Goal: Transaction & Acquisition: Subscribe to service/newsletter

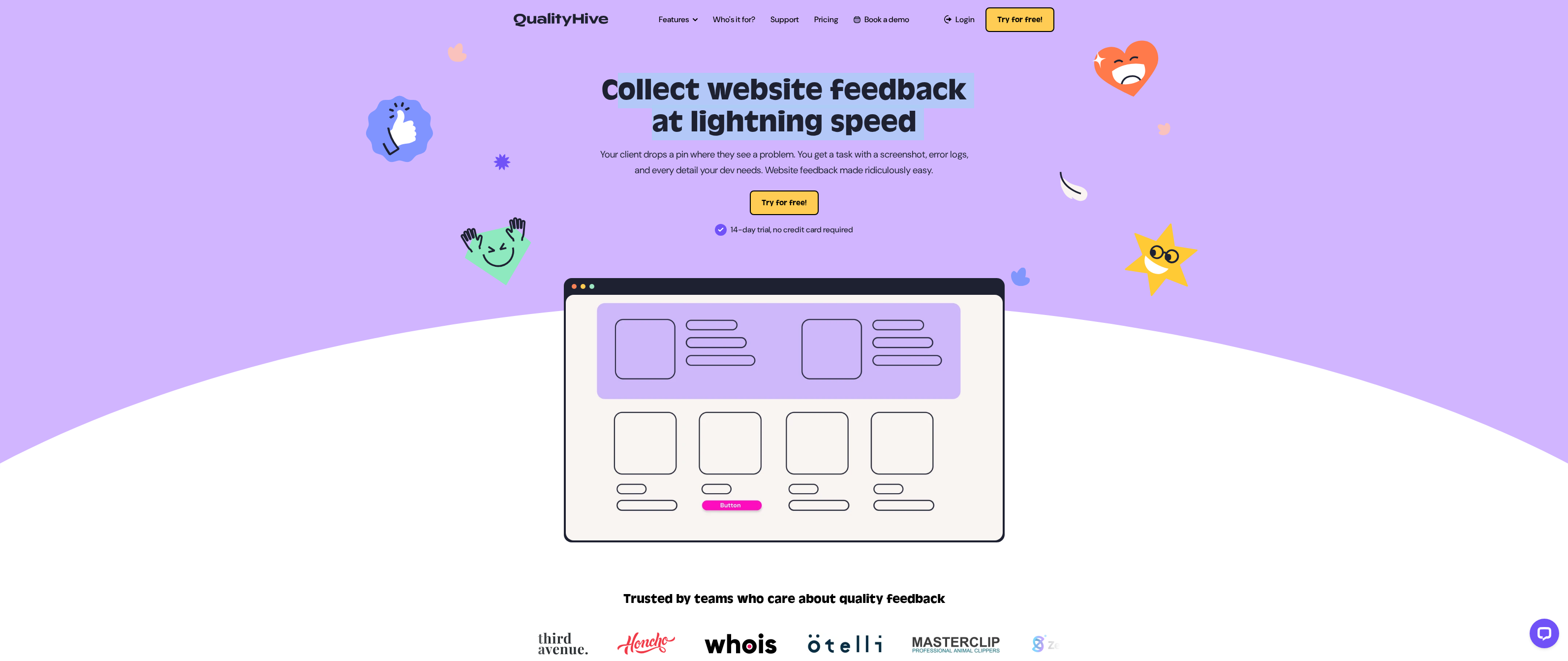
drag, startPoint x: 578, startPoint y: 86, endPoint x: 902, endPoint y: 145, distance: 329.3
click at [902, 145] on div "Collect website feedback at lightning speed Your client drops a pin where they …" at bounding box center [784, 309] width 457 height 467
click at [904, 144] on div "Collect website feedback at lightning speed Your client drops a pin where they …" at bounding box center [784, 309] width 457 height 467
drag, startPoint x: 927, startPoint y: 134, endPoint x: 582, endPoint y: 99, distance: 346.8
click at [582, 99] on h1 "Collect website feedback at lightning speed" at bounding box center [784, 107] width 441 height 64
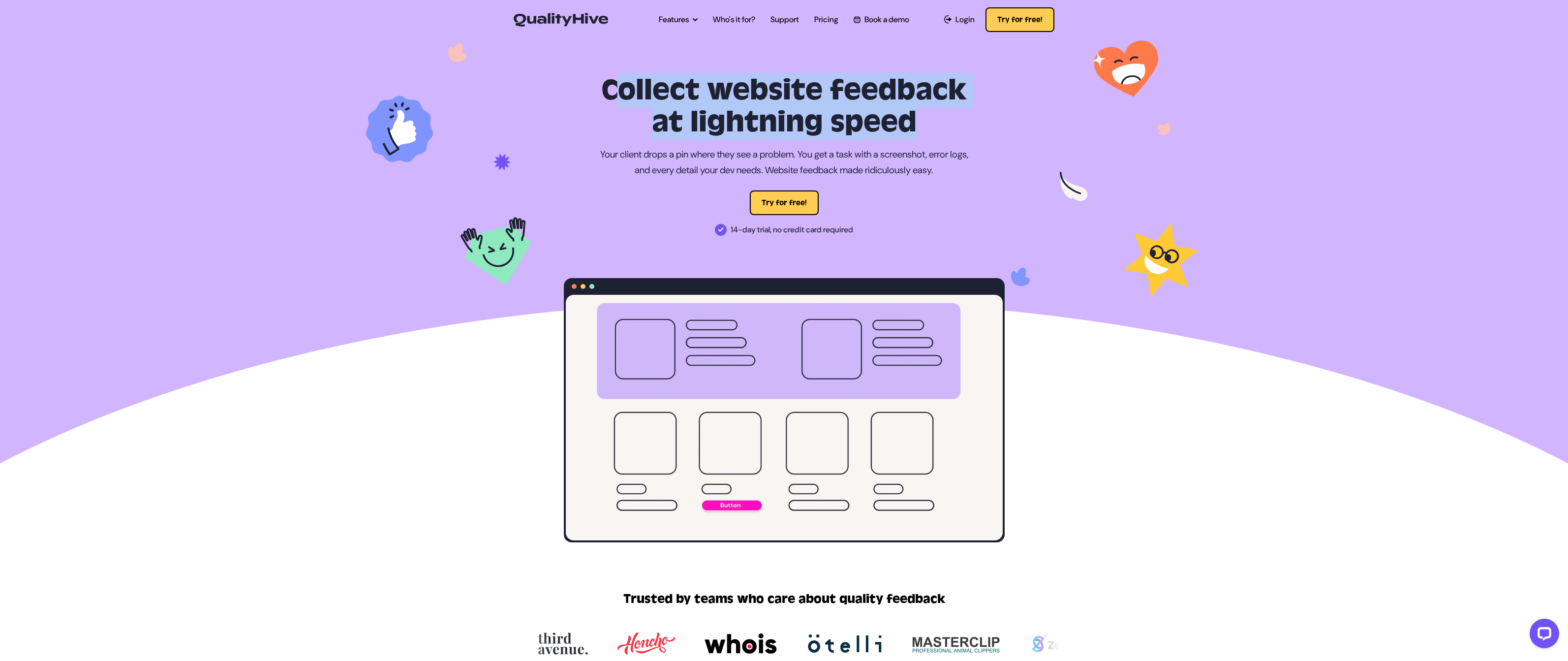
click at [582, 99] on h1 "Collect website feedback at lightning speed" at bounding box center [784, 107] width 441 height 64
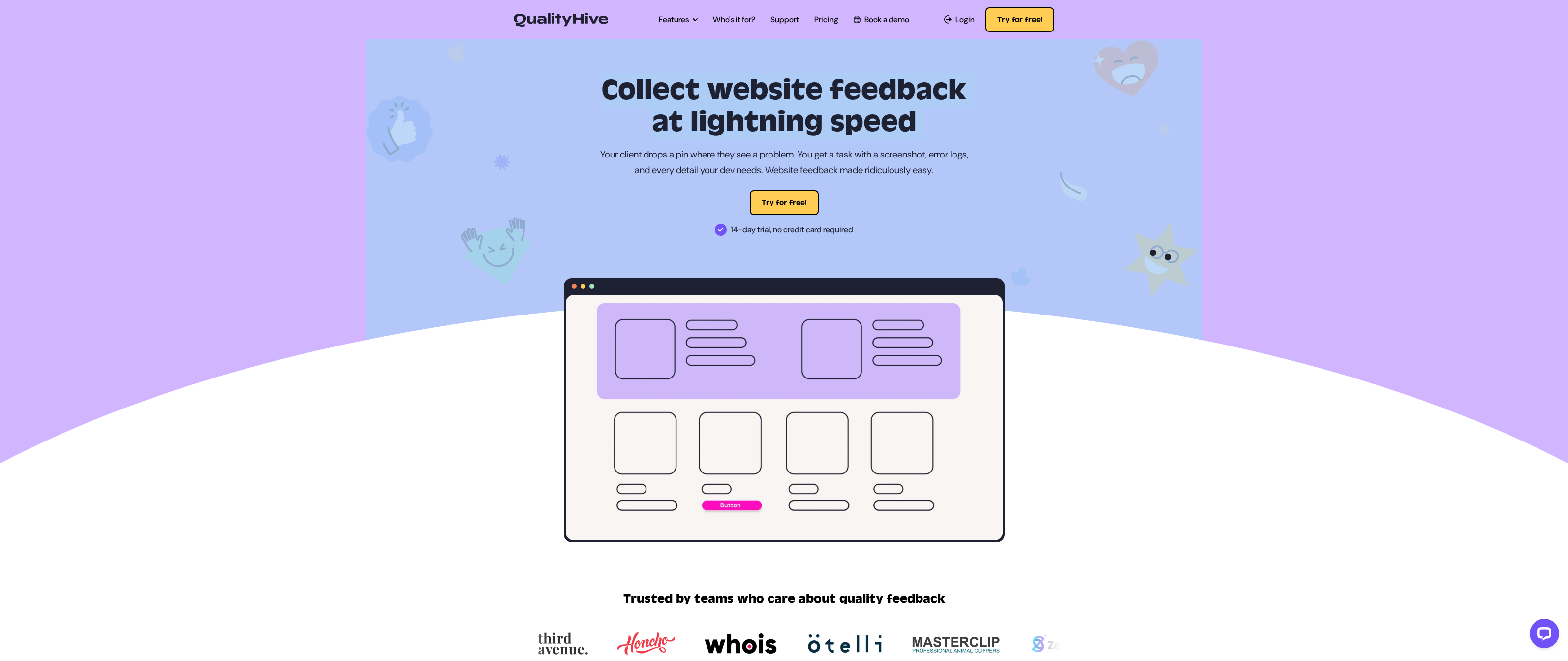
drag, startPoint x: 576, startPoint y: 145, endPoint x: 1015, endPoint y: 130, distance: 439.3
click at [1014, 130] on section "Collect website feedback at lightning speed Your client drops a pin where they …" at bounding box center [784, 289] width 1568 height 505
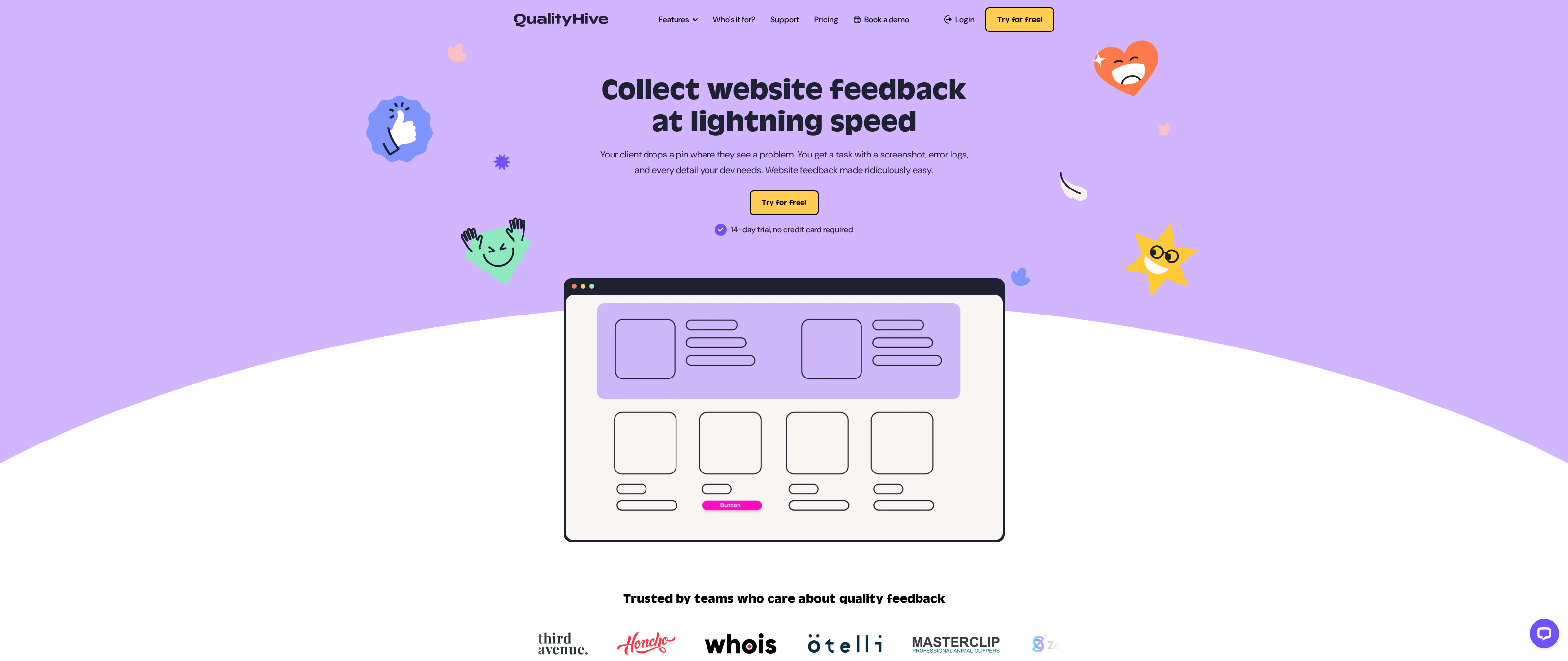
click at [1010, 161] on div "Collect website feedback at lightning speed Your client drops a pin where they …" at bounding box center [784, 309] width 457 height 467
drag, startPoint x: 992, startPoint y: 172, endPoint x: 606, endPoint y: 94, distance: 393.8
click at [606, 94] on div "Collect website feedback at lightning speed Your client drops a pin where they …" at bounding box center [784, 309] width 457 height 467
click at [606, 94] on h1 "Collect website feedback at lightning speed" at bounding box center [784, 107] width 441 height 64
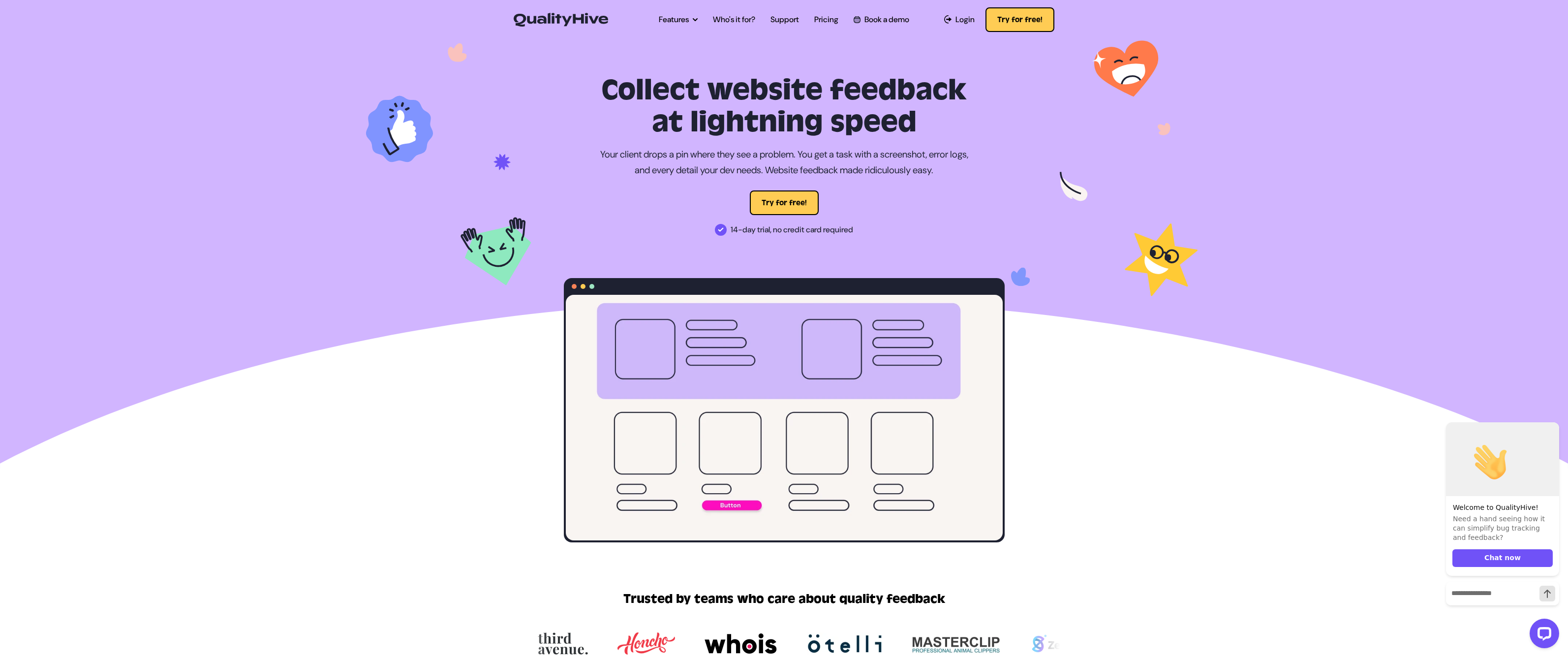
drag, startPoint x: 606, startPoint y: 144, endPoint x: 922, endPoint y: 149, distance: 316.0
click at [872, 147] on div "Collect website feedback at lightning speed Your client drops a pin where they …" at bounding box center [784, 309] width 457 height 467
click at [923, 149] on p "Your client drops a pin where they see a problem. You get a task with a screens…" at bounding box center [784, 163] width 369 height 32
drag, startPoint x: 966, startPoint y: 208, endPoint x: 900, endPoint y: 191, distance: 68.2
click at [961, 204] on div "Try for free!" at bounding box center [784, 203] width 441 height 24
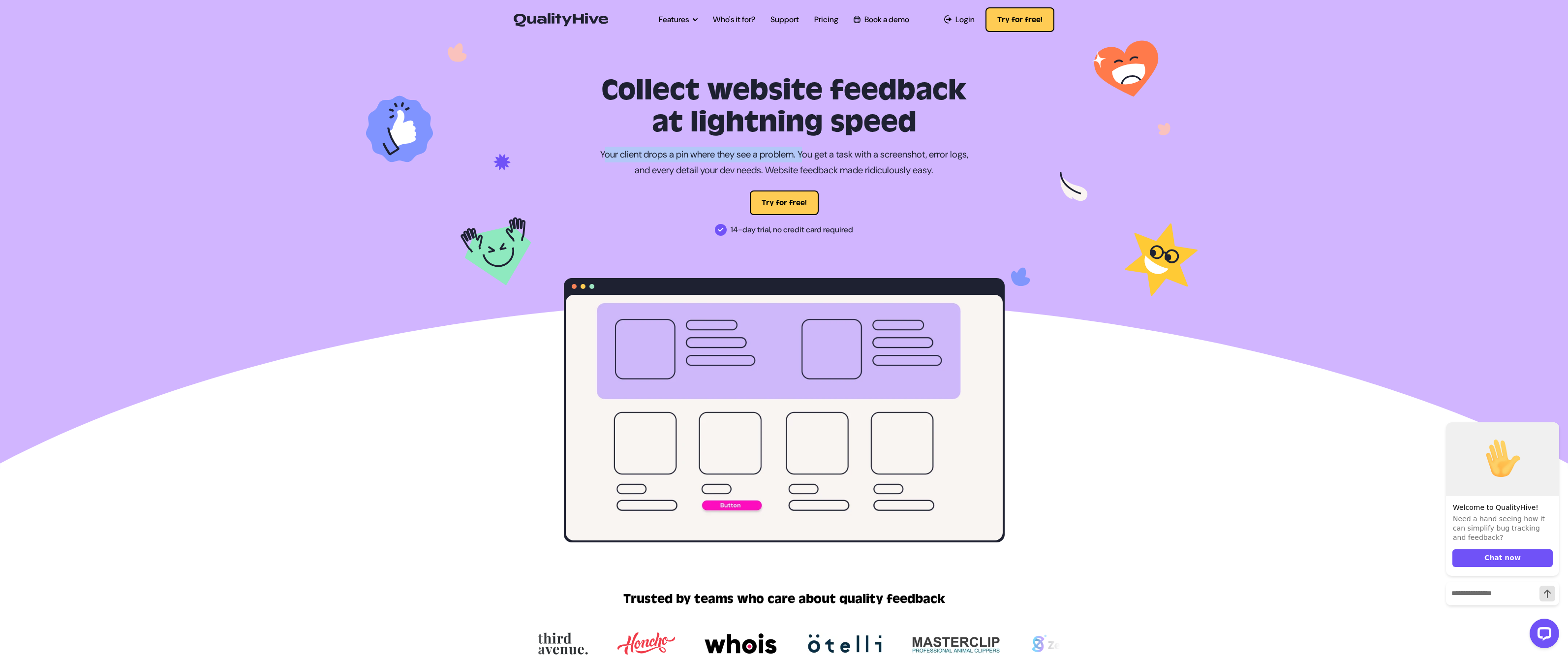
drag, startPoint x: 590, startPoint y: 158, endPoint x: 822, endPoint y: 151, distance: 232.1
click at [822, 151] on div "Collect website feedback at lightning speed Your client drops a pin where they …" at bounding box center [784, 309] width 457 height 467
click at [824, 151] on p "Your client drops a pin where they see a problem. You get a task with a screens…" at bounding box center [784, 163] width 369 height 32
drag, startPoint x: 827, startPoint y: 152, endPoint x: 1004, endPoint y: 163, distance: 177.3
click at [990, 153] on div "Collect website feedback at lightning speed Your client drops a pin where they …" at bounding box center [784, 309] width 457 height 467
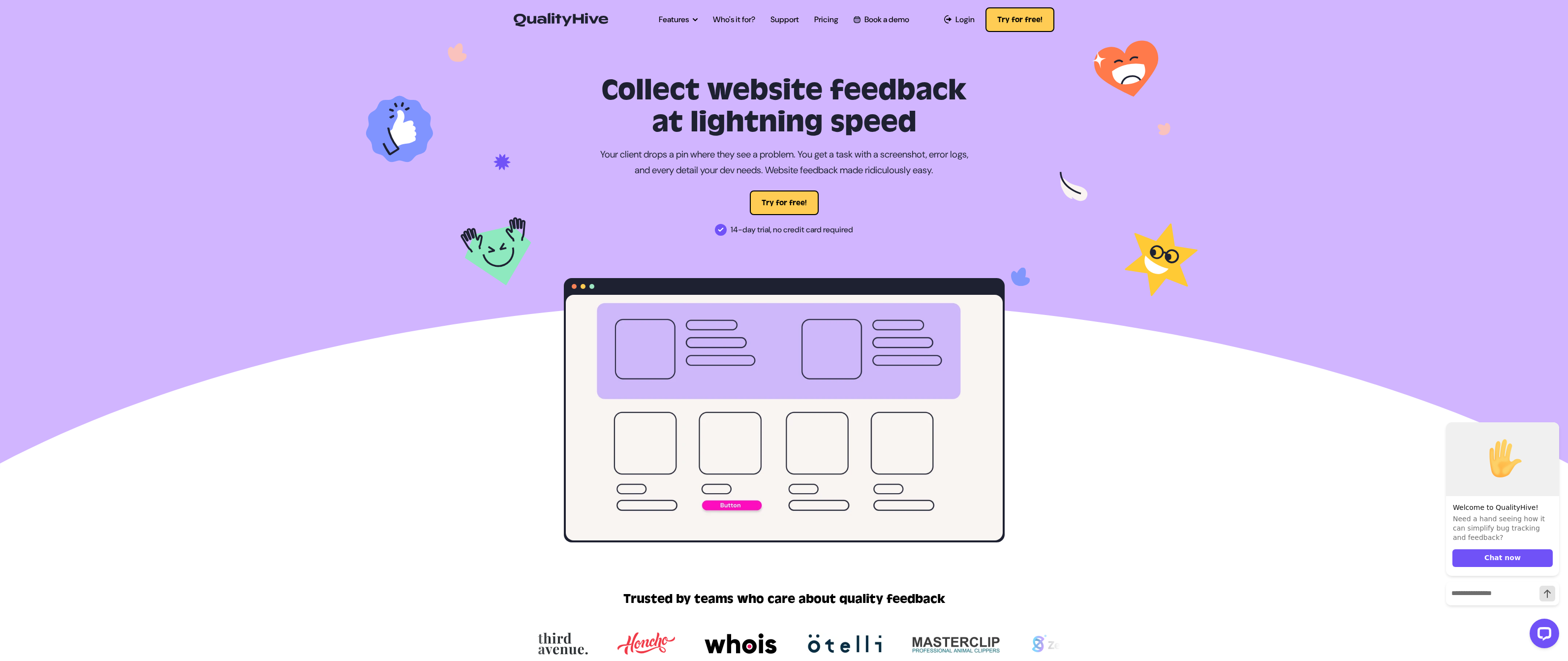
click at [1005, 164] on div "Collect website feedback at lightning speed Your client drops a pin where they …" at bounding box center [784, 309] width 457 height 467
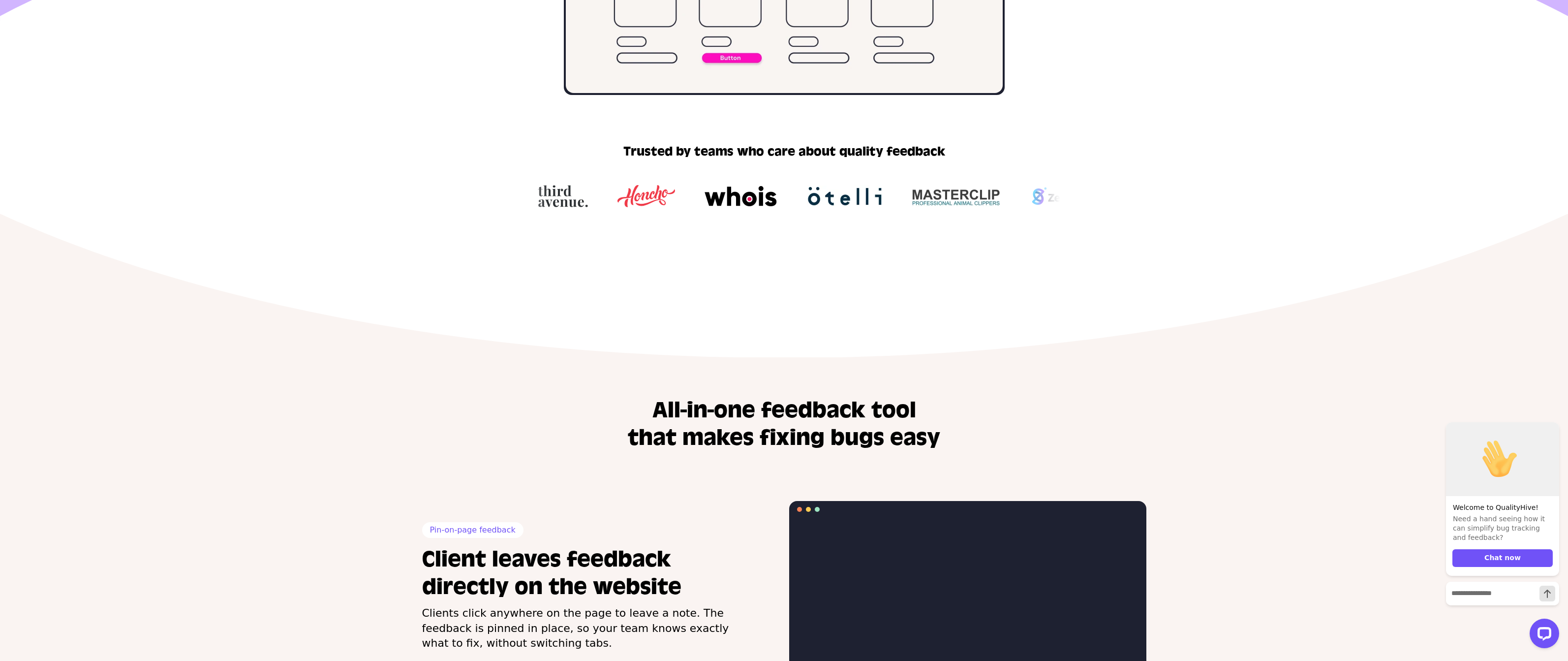
drag, startPoint x: 631, startPoint y: 377, endPoint x: 998, endPoint y: 405, distance: 368.1
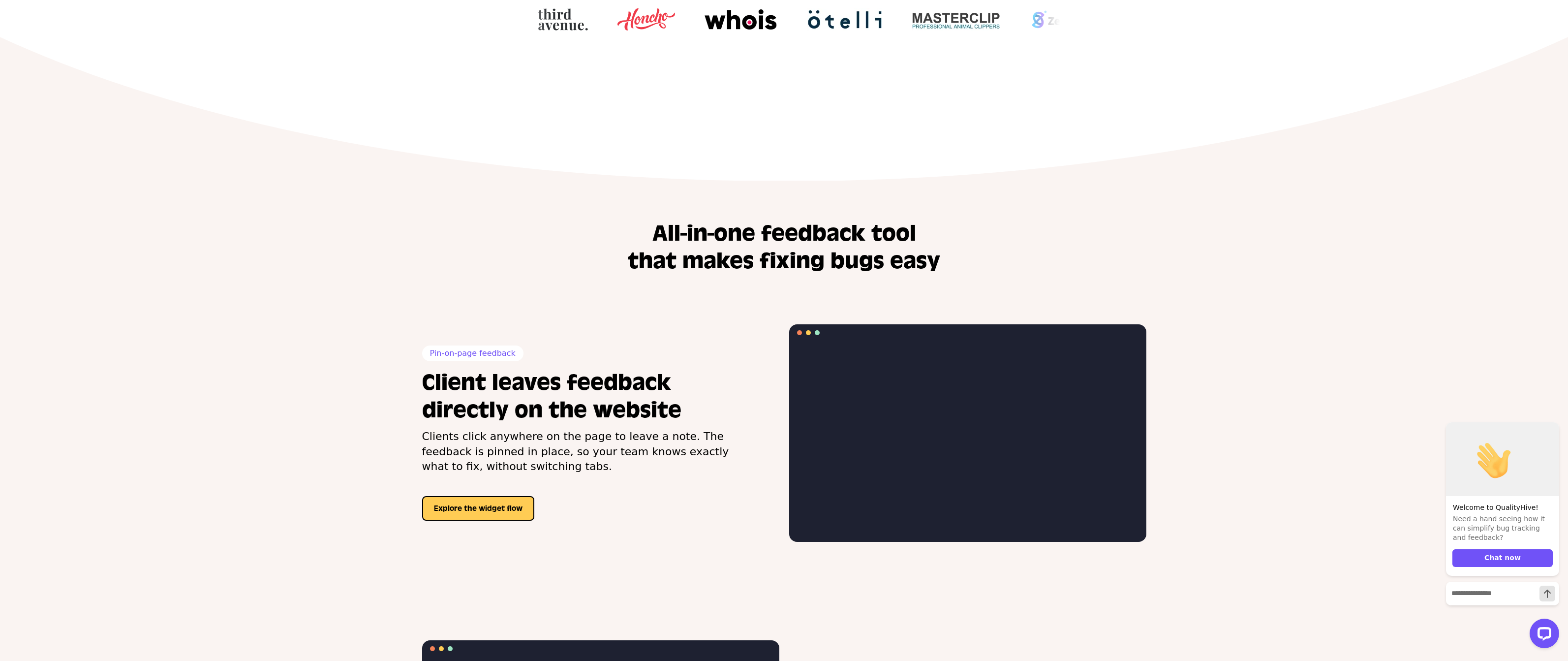
scroll to position [667, 0]
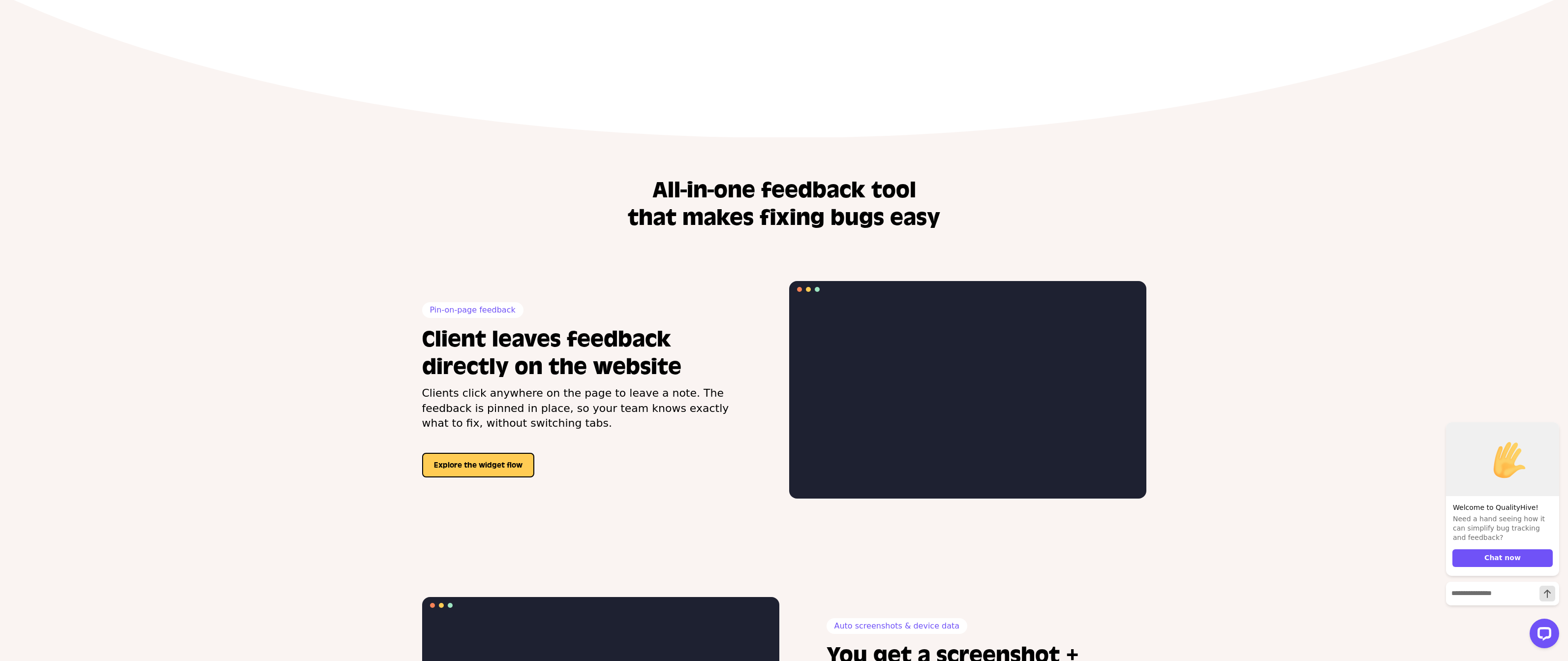
drag, startPoint x: 684, startPoint y: 446, endPoint x: 713, endPoint y: 324, distance: 125.4
click at [713, 324] on div "Pin-on-page feedback Client leaves feedback directly on the website Clients cli…" at bounding box center [582, 390] width 320 height 175
click at [713, 326] on h2 "Client leaves feedback directly on the website" at bounding box center [582, 353] width 320 height 55
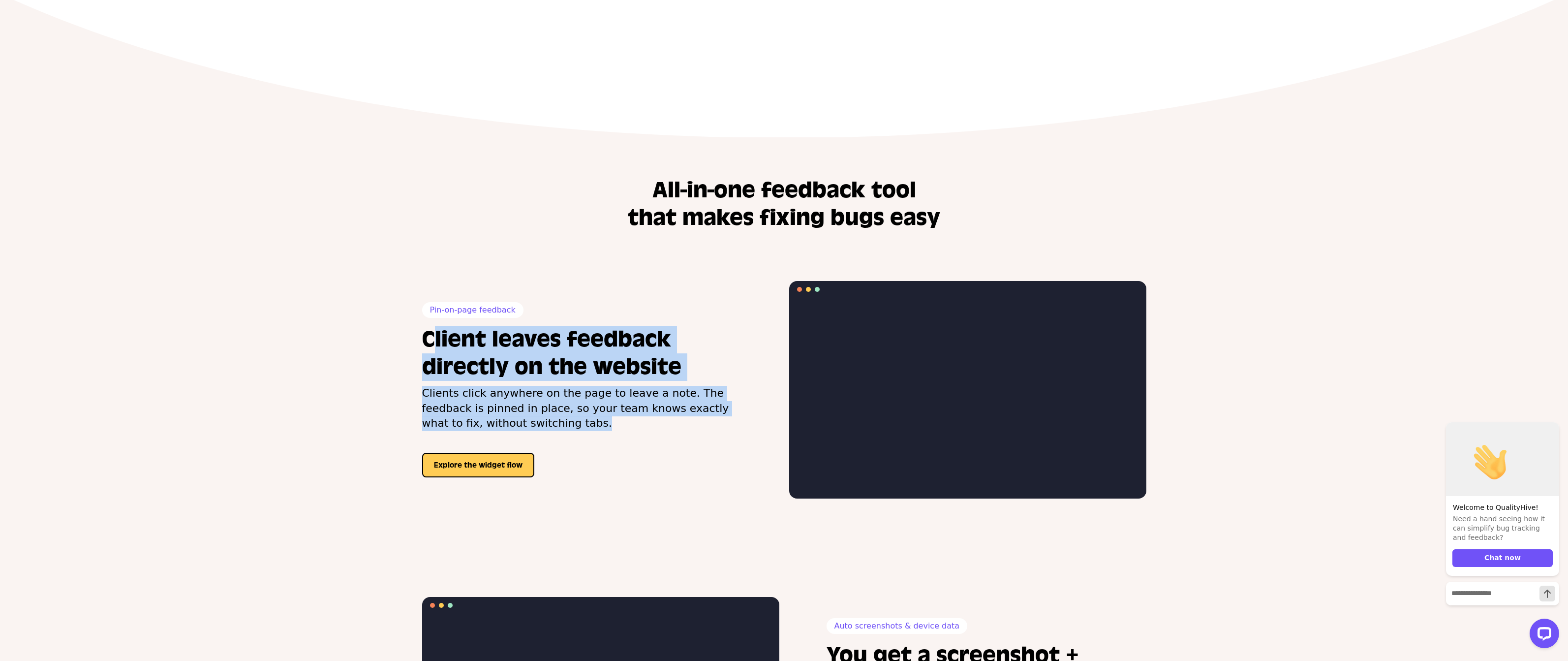
drag, startPoint x: 713, startPoint y: 324, endPoint x: 565, endPoint y: 419, distance: 175.9
click at [565, 419] on div "Pin-on-page feedback Client leaves feedback directly on the website Clients cli…" at bounding box center [582, 390] width 320 height 175
click at [565, 419] on p "Clients click anywhere on the page to leave a note. The feedback is pinned in p…" at bounding box center [582, 408] width 320 height 45
drag, startPoint x: 565, startPoint y: 419, endPoint x: 725, endPoint y: 321, distance: 187.6
click at [725, 321] on div "Pin-on-page feedback Client leaves feedback directly on the website Clients cli…" at bounding box center [582, 390] width 320 height 175
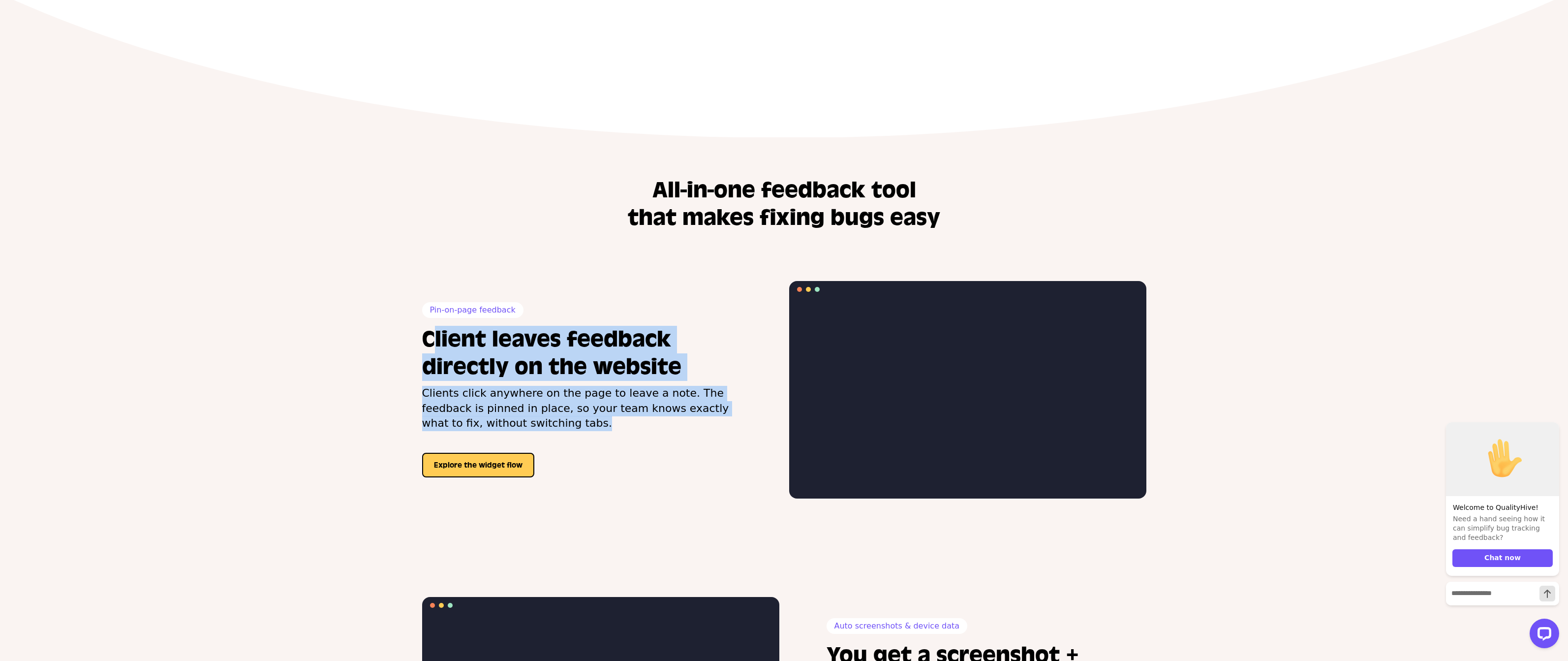
click at [726, 321] on div "Pin-on-page feedback Client leaves feedback directly on the website Clients cli…" at bounding box center [582, 390] width 320 height 175
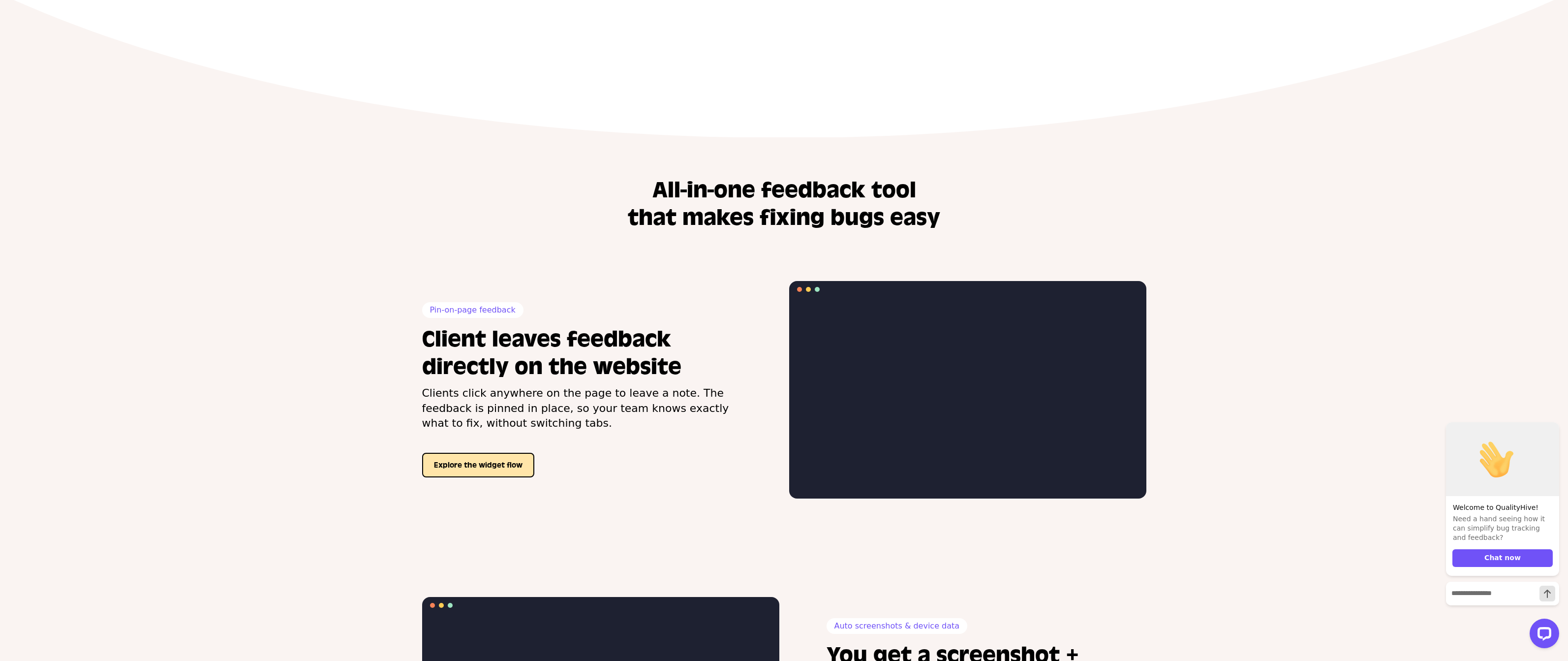
click at [513, 461] on button "Explore the widget flow" at bounding box center [478, 465] width 112 height 24
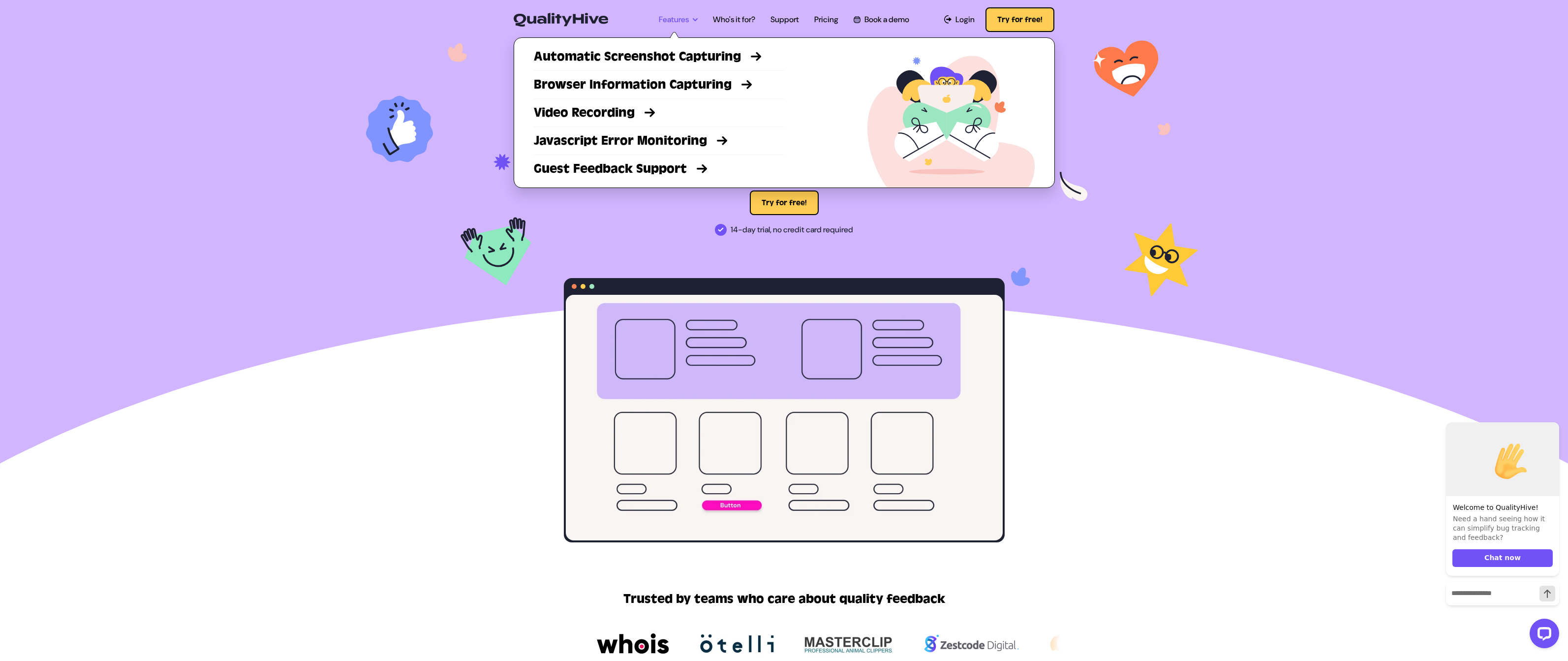
click at [667, 19] on link "Features" at bounding box center [678, 19] width 39 height 12
